Goal: Task Accomplishment & Management: Manage account settings

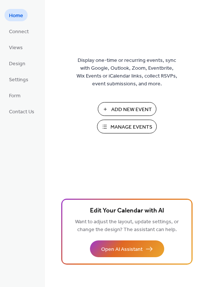
click at [126, 129] on span "Manage Events" at bounding box center [131, 127] width 42 height 8
click at [18, 35] on span "Connect" at bounding box center [19, 32] width 20 height 8
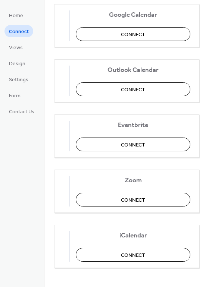
scroll to position [119, 0]
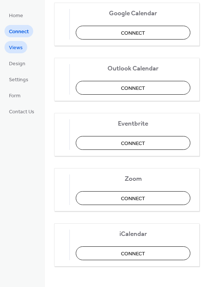
click at [13, 50] on span "Views" at bounding box center [16, 48] width 14 height 8
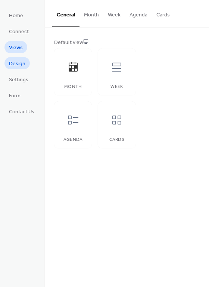
click at [18, 66] on span "Design" at bounding box center [17, 64] width 16 height 8
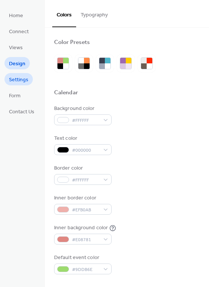
click at [17, 82] on span "Settings" at bounding box center [18, 80] width 19 height 8
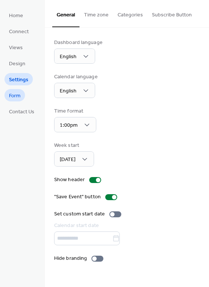
click at [16, 95] on span "Form" at bounding box center [15, 96] width 12 height 8
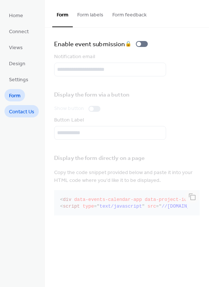
click at [19, 110] on span "Contact Us" at bounding box center [21, 112] width 25 height 8
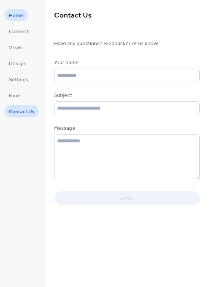
click at [19, 13] on span "Home" at bounding box center [16, 16] width 14 height 8
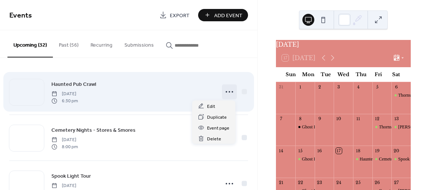
click at [227, 92] on icon at bounding box center [230, 92] width 12 height 12
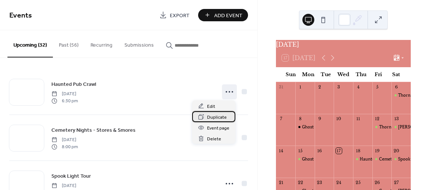
click at [208, 117] on span "Duplicate" at bounding box center [217, 117] width 20 height 8
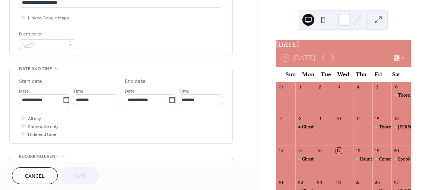
scroll to position [195, 0]
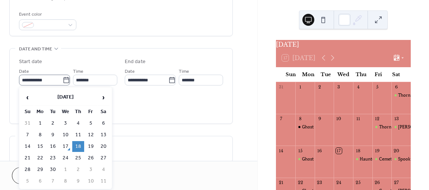
click at [63, 79] on icon at bounding box center [66, 79] width 7 height 7
click at [61, 79] on input "**********" at bounding box center [41, 80] width 44 height 11
click at [102, 97] on span "›" at bounding box center [103, 97] width 11 height 15
click at [77, 133] on td "9" at bounding box center [78, 134] width 12 height 11
type input "**********"
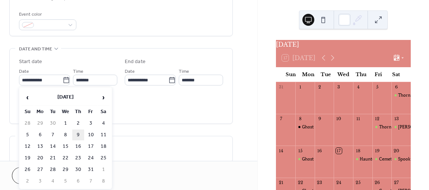
type input "**********"
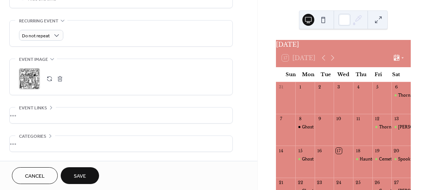
scroll to position [311, 0]
click at [83, 179] on span "Save" at bounding box center [80, 176] width 12 height 8
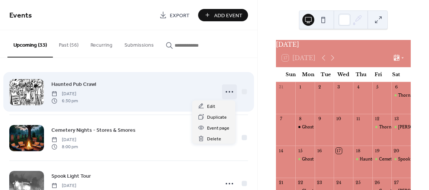
click at [232, 91] on icon at bounding box center [230, 92] width 12 height 12
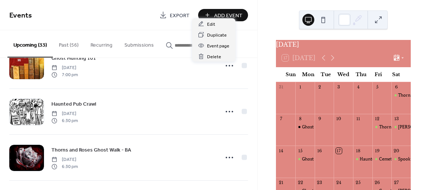
scroll to position [482, 0]
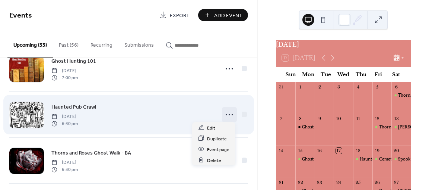
click at [224, 114] on icon at bounding box center [230, 114] width 12 height 12
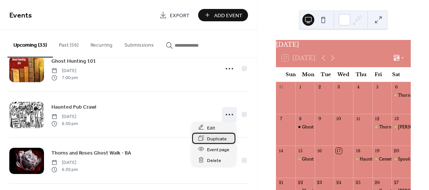
click at [214, 138] on span "Duplicate" at bounding box center [217, 139] width 20 height 8
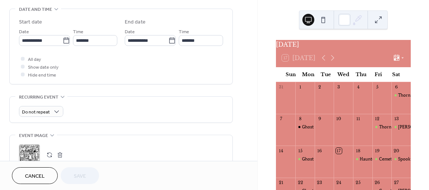
scroll to position [234, 0]
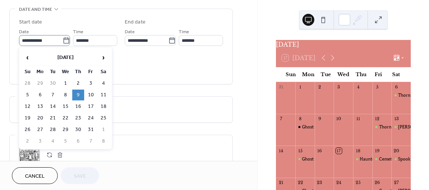
click at [65, 43] on icon at bounding box center [66, 40] width 7 height 7
click at [63, 43] on input "**********" at bounding box center [41, 40] width 44 height 11
click at [63, 117] on td "22" at bounding box center [66, 118] width 12 height 11
type input "**********"
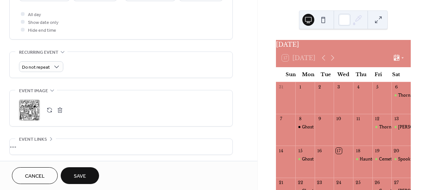
scroll to position [280, 0]
click at [80, 174] on span "Save" at bounding box center [80, 176] width 12 height 8
